Goal: Task Accomplishment & Management: Manage account settings

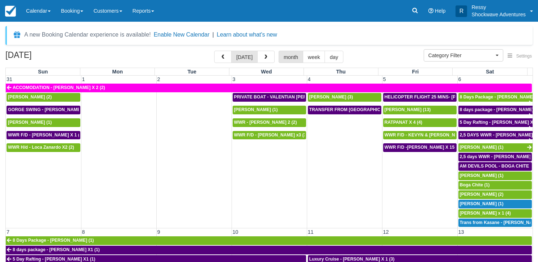
select select
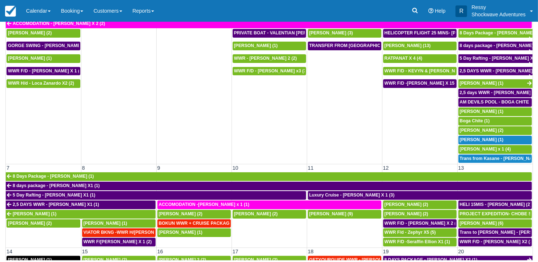
scroll to position [217, 0]
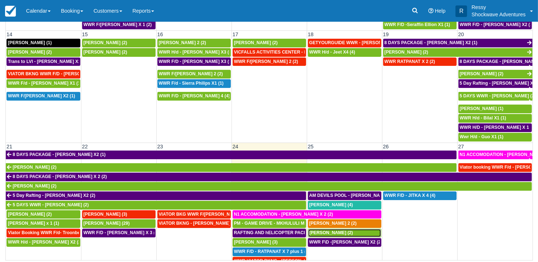
click at [332, 230] on span "Marco Papalia (2)" at bounding box center [331, 232] width 44 height 5
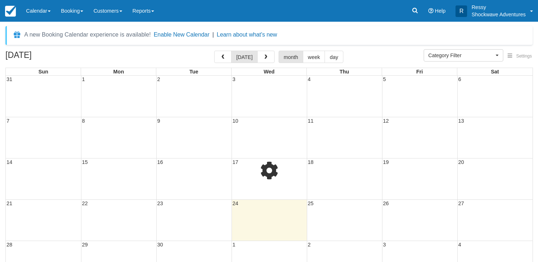
select select
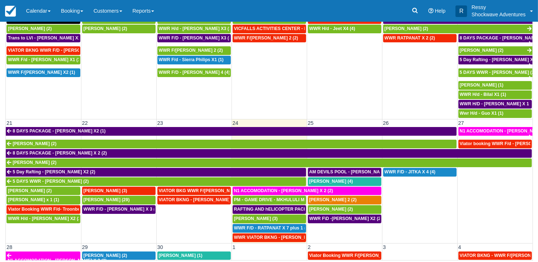
scroll to position [253, 0]
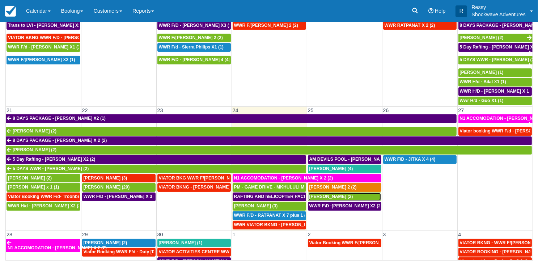
click at [340, 194] on span "Marco Papalia (2)" at bounding box center [331, 196] width 44 height 5
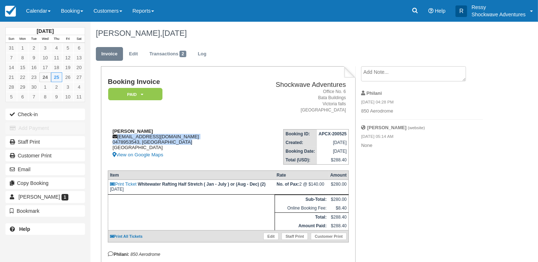
drag, startPoint x: 117, startPoint y: 137, endPoint x: 198, endPoint y: 142, distance: 80.8
click at [197, 142] on div "Marco Papalia marcopapalia71@gmail.com 0478953543, Western Australia Australia …" at bounding box center [173, 143] width 131 height 31
click at [239, 122] on td "Shockwave Adventures Office No. 6 Bata Buildings Victoria falls Zimbabwe" at bounding box center [294, 100] width 110 height 45
drag, startPoint x: 118, startPoint y: 135, endPoint x: 197, endPoint y: 140, distance: 79.8
click at [197, 140] on div "Marco Papalia marcopapalia71@gmail.com 0478953543, Western Australia Australia …" at bounding box center [173, 143] width 131 height 31
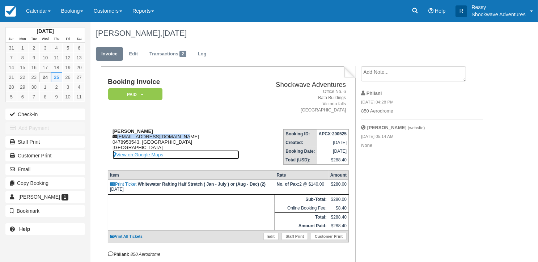
drag, startPoint x: 197, startPoint y: 140, endPoint x: 210, endPoint y: 155, distance: 19.5
click at [210, 155] on link "View on Google Maps" at bounding box center [176, 154] width 127 height 9
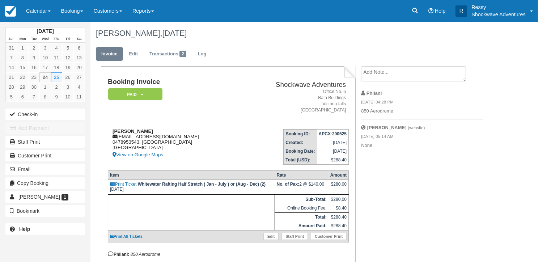
drag, startPoint x: 212, startPoint y: 128, endPoint x: 185, endPoint y: 137, distance: 28.0
click at [185, 137] on div "Marco Papalia marcopapalia71@gmail.com 0478953543, Western Australia Australia …" at bounding box center [173, 143] width 131 height 31
drag, startPoint x: 117, startPoint y: 135, endPoint x: 191, endPoint y: 134, distance: 74.2
click at [191, 134] on div "Marco Papalia marcopapalia71@gmail.com 0478953543, Western Australia Australia …" at bounding box center [173, 143] width 131 height 31
drag, startPoint x: 117, startPoint y: 138, endPoint x: 184, endPoint y: 134, distance: 66.7
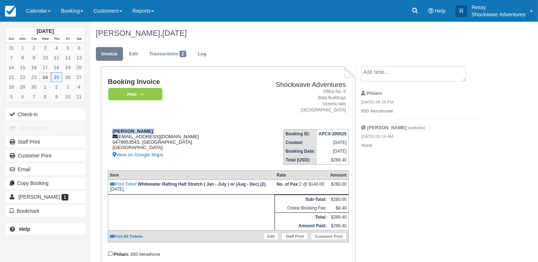
click at [184, 134] on div "Marco Papalia marcopapalia71@gmail.com 0478953543, Western Australia Australia …" at bounding box center [173, 143] width 131 height 31
drag, startPoint x: 184, startPoint y: 134, endPoint x: 147, endPoint y: 131, distance: 36.7
click at [147, 131] on div "Marco Papalia marcopapalia71@gmail.com 0478953543, Western Australia Australia …" at bounding box center [173, 143] width 131 height 31
copy div "Marco Papalia marcopapalia71@gmail.com"
click at [208, 141] on div "Marco Papalia marcopapalia71@gmail.com 0478953543, Western Australia Australia …" at bounding box center [173, 143] width 131 height 31
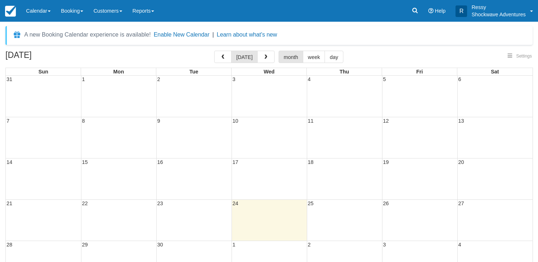
select select
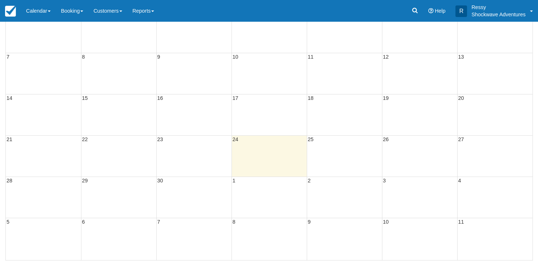
select select
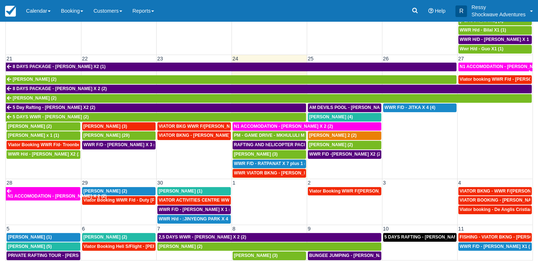
scroll to position [263, 0]
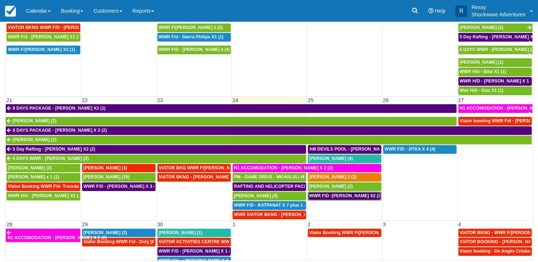
click at [330, 193] on span "WWR F\D -MARCO PAPALIA X2 (2)" at bounding box center [345, 195] width 73 height 5
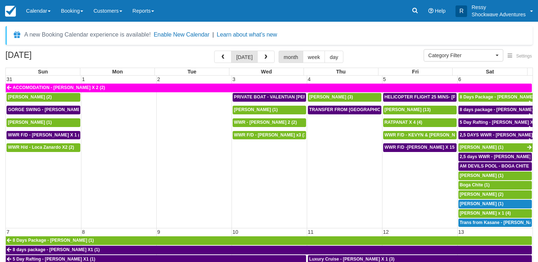
select select
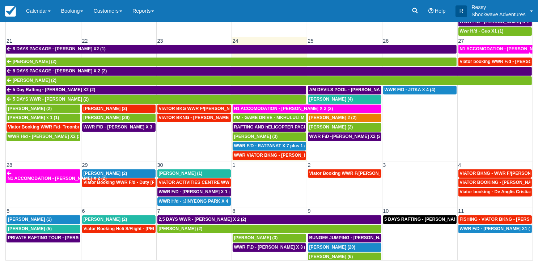
scroll to position [326, 0]
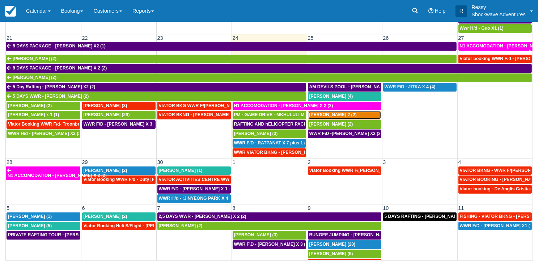
click at [343, 112] on div "JOSH X 2 (2)" at bounding box center [344, 115] width 71 height 6
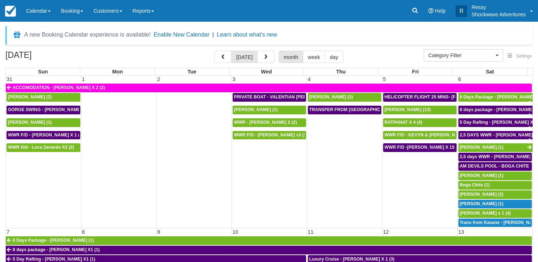
select select
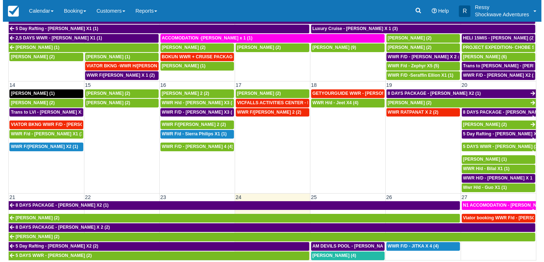
scroll to position [253, 0]
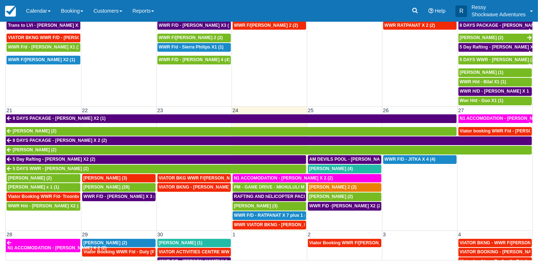
click at [489, 176] on td at bounding box center [494, 192] width 75 height 75
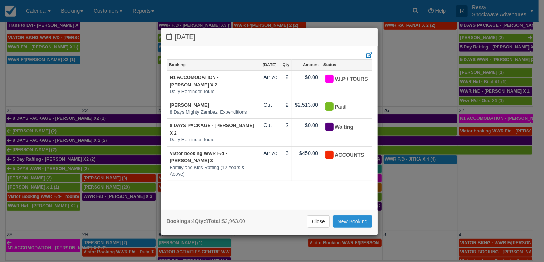
click at [356, 218] on link "New Booking" at bounding box center [352, 221] width 39 height 12
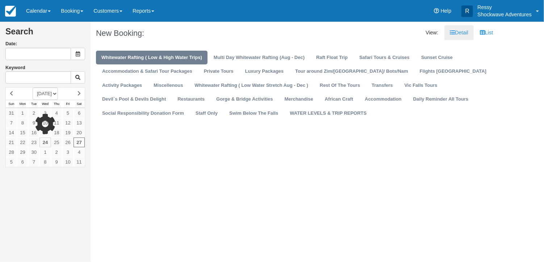
type input "09/27/25"
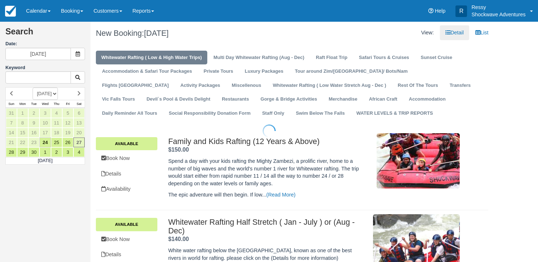
click at [354, 103] on div at bounding box center [269, 131] width 538 height 262
click at [163, 106] on link "Daily Reminder All Tours" at bounding box center [130, 113] width 66 height 14
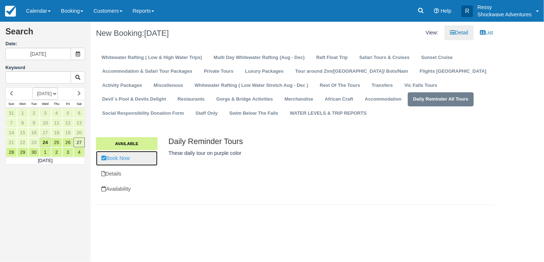
click at [125, 158] on link "Book Now" at bounding box center [127, 158] width 62 height 15
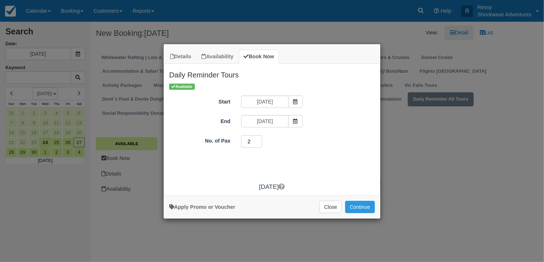
type input "2"
click at [259, 139] on input "2" at bounding box center [251, 141] width 21 height 12
click at [365, 203] on button "Continue" at bounding box center [360, 207] width 30 height 12
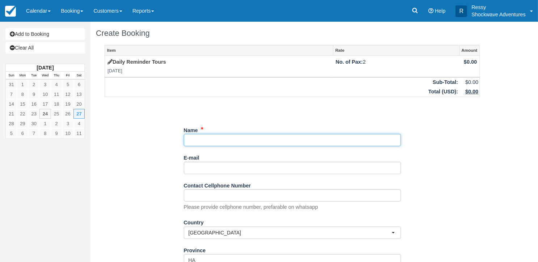
click at [236, 142] on input "Name" at bounding box center [292, 140] width 217 height 12
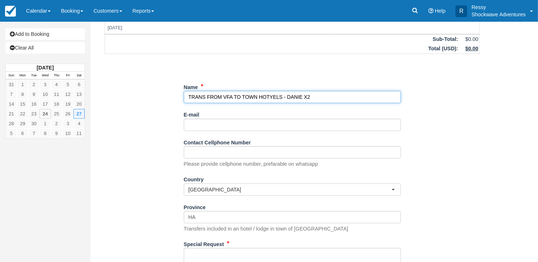
scroll to position [108, 0]
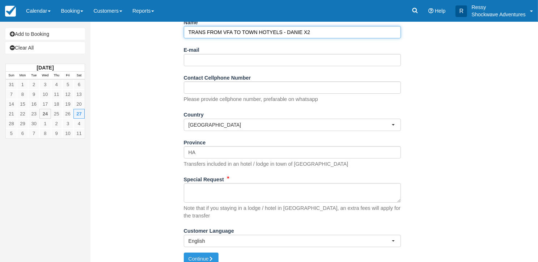
type input "TRANS FROM VFA TO TOWN HOTYELS - DANIE X2"
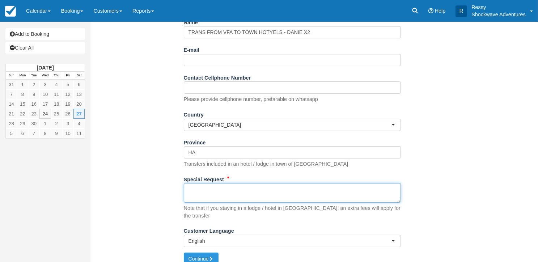
click at [198, 187] on textarea "Special Request" at bounding box center [292, 193] width 217 height 20
type textarea "TO BE DROPPED AT VICTORIA FALLS RAINBOW HOTEL"
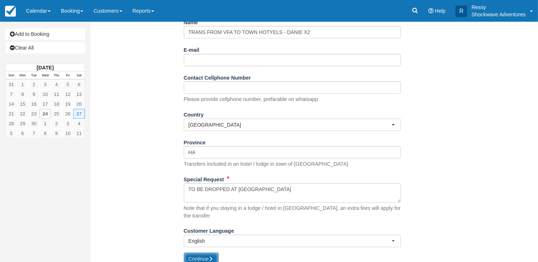
click at [197, 253] on button "Continue" at bounding box center [201, 259] width 35 height 12
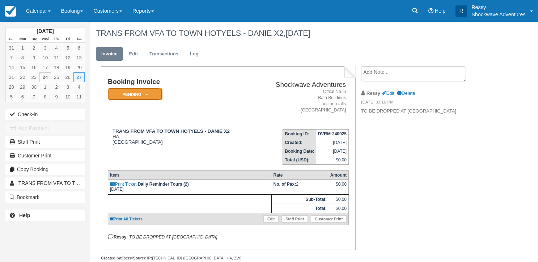
click at [146, 97] on em "Pending" at bounding box center [135, 94] width 54 height 13
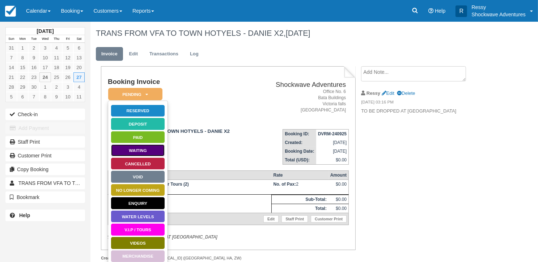
click at [132, 147] on link "Waiting" at bounding box center [138, 150] width 54 height 13
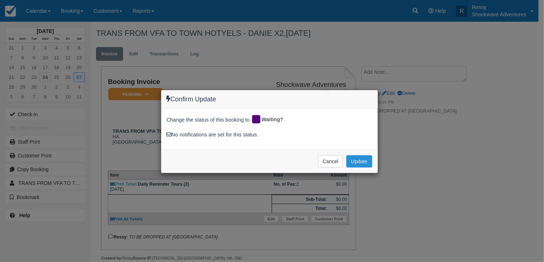
click at [356, 160] on button "Update" at bounding box center [359, 161] width 26 height 12
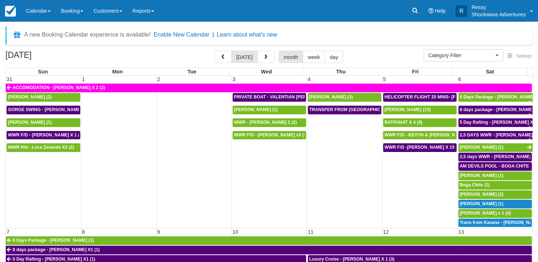
select select
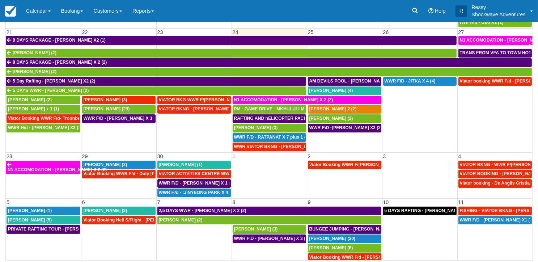
scroll to position [336, 0]
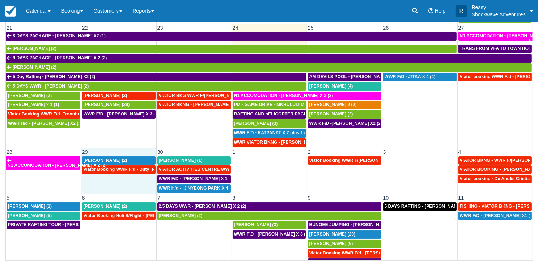
click at [113, 183] on td "Viator Booking WWR F/d - Duty Sarah X 2 (2)" at bounding box center [118, 179] width 75 height 28
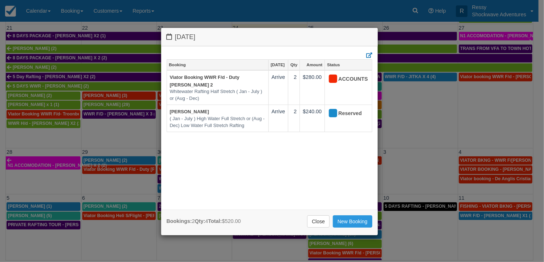
click at [106, 178] on div "Monday September 29 2025 Booking Sep 29 Qty Amount Status Viator Booking WWR F/…" at bounding box center [272, 131] width 544 height 262
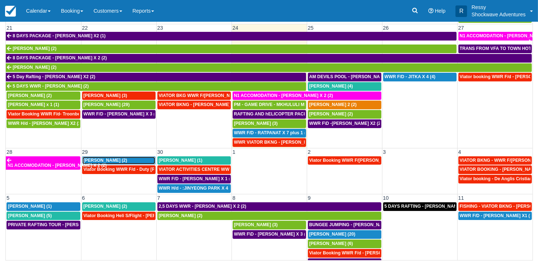
click at [126, 158] on div "[PERSON_NAME] (2)" at bounding box center [119, 161] width 71 height 6
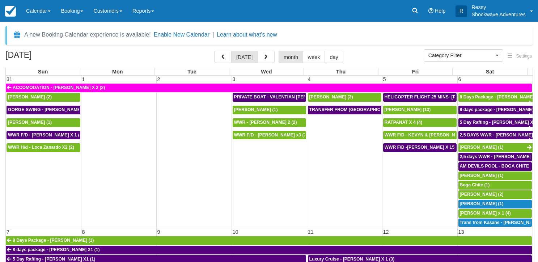
select select
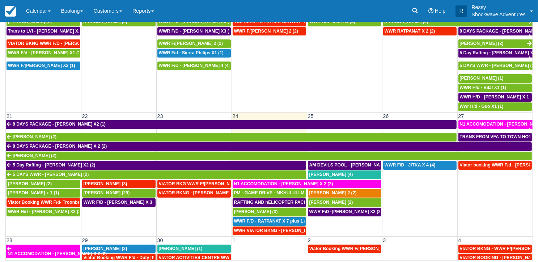
scroll to position [289, 0]
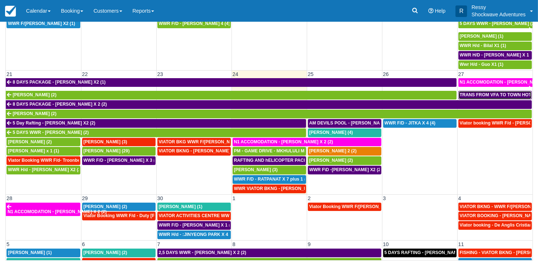
click at [470, 92] on span "TRANS FROM VFA TO TOWN HOTYELS - DANIE X2 (2)" at bounding box center [517, 94] width 114 height 5
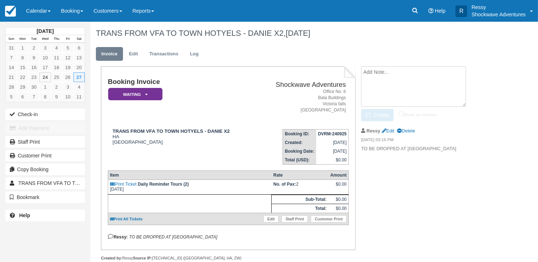
click at [385, 74] on textarea at bounding box center [413, 86] width 105 height 41
type textarea "FLY SAFAIR - FA424 AIRLINE REFERENCE - FA424"
click at [364, 115] on button "Create" at bounding box center [377, 115] width 33 height 12
